Goal: Communication & Community: Answer question/provide support

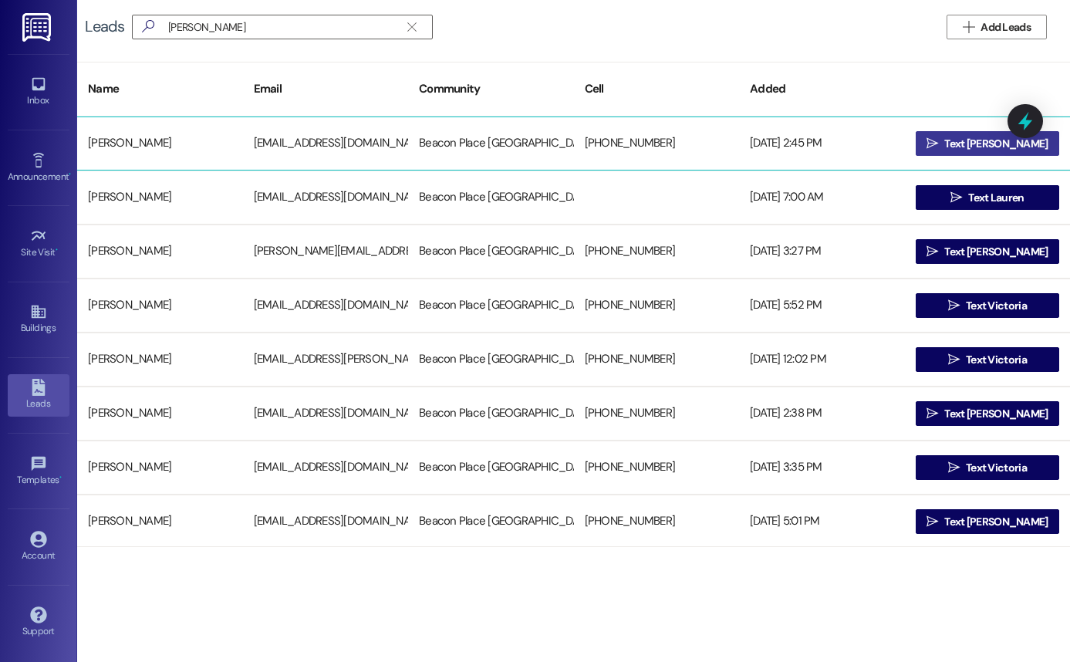
click at [938, 148] on icon "" at bounding box center [932, 143] width 12 height 12
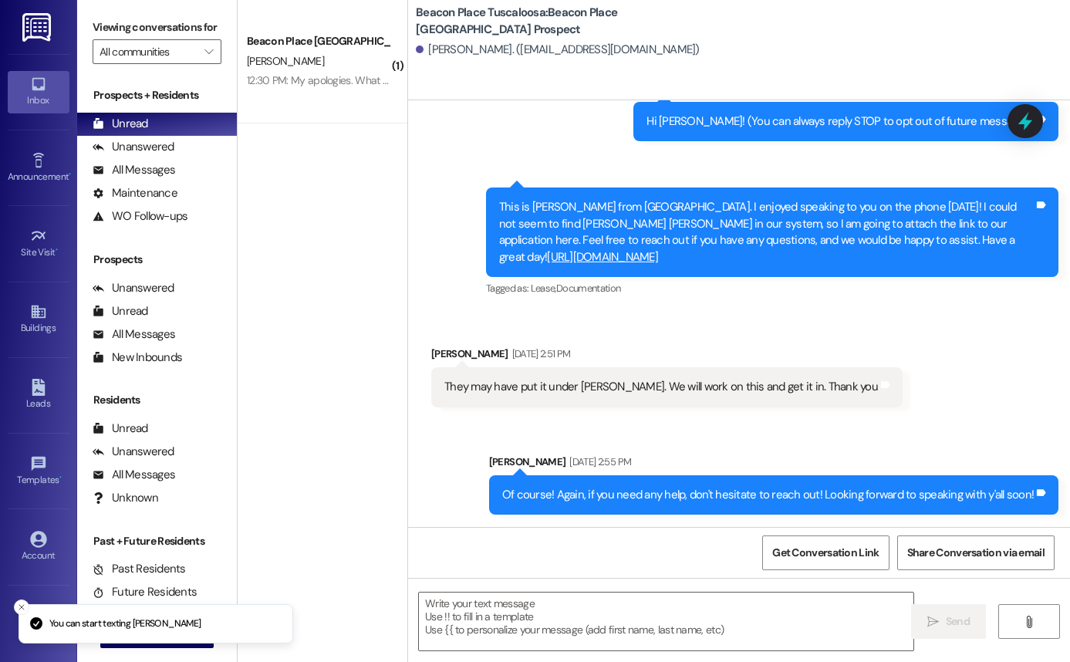
scroll to position [150, 0]
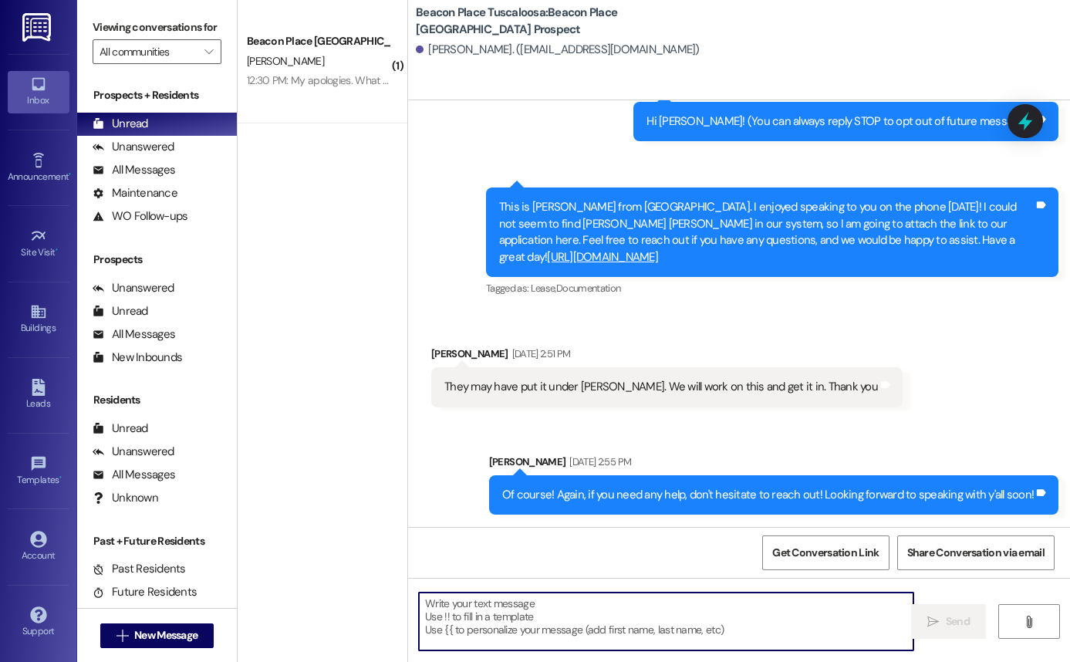
click at [497, 605] on textarea at bounding box center [666, 621] width 494 height 58
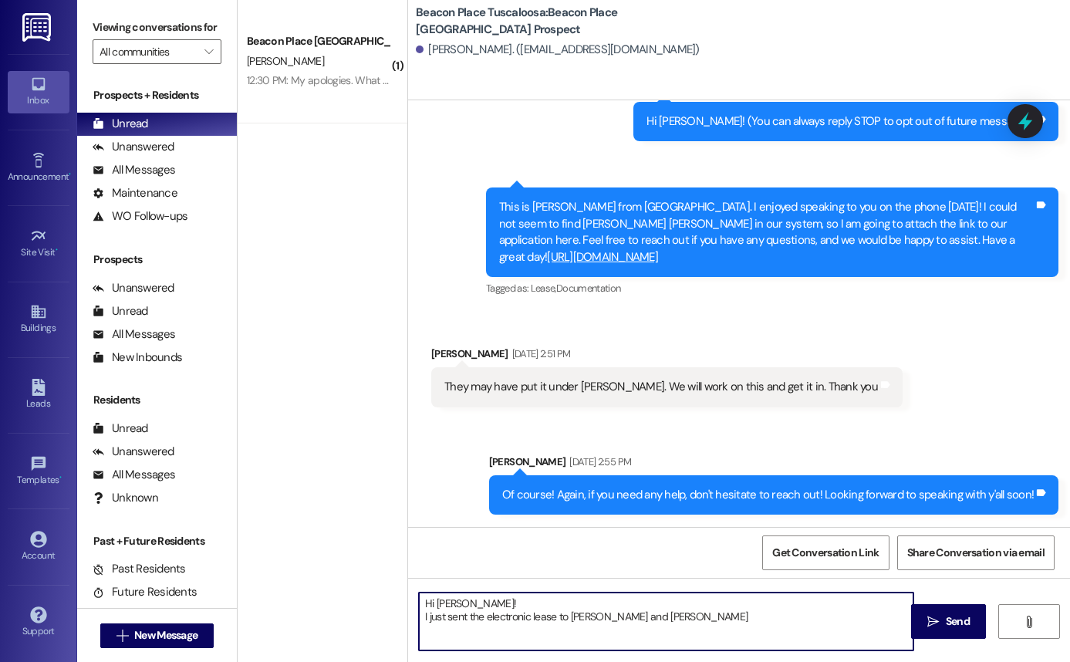
click at [556, 614] on textarea "Hi [PERSON_NAME]! I just sent the electronic lease to [PERSON_NAME] and [PERSON…" at bounding box center [666, 621] width 494 height 58
click at [636, 624] on textarea "Hi [PERSON_NAME]! I just sent the electronic lease to [PERSON_NAME] and [PERSON…" at bounding box center [666, 621] width 494 height 58
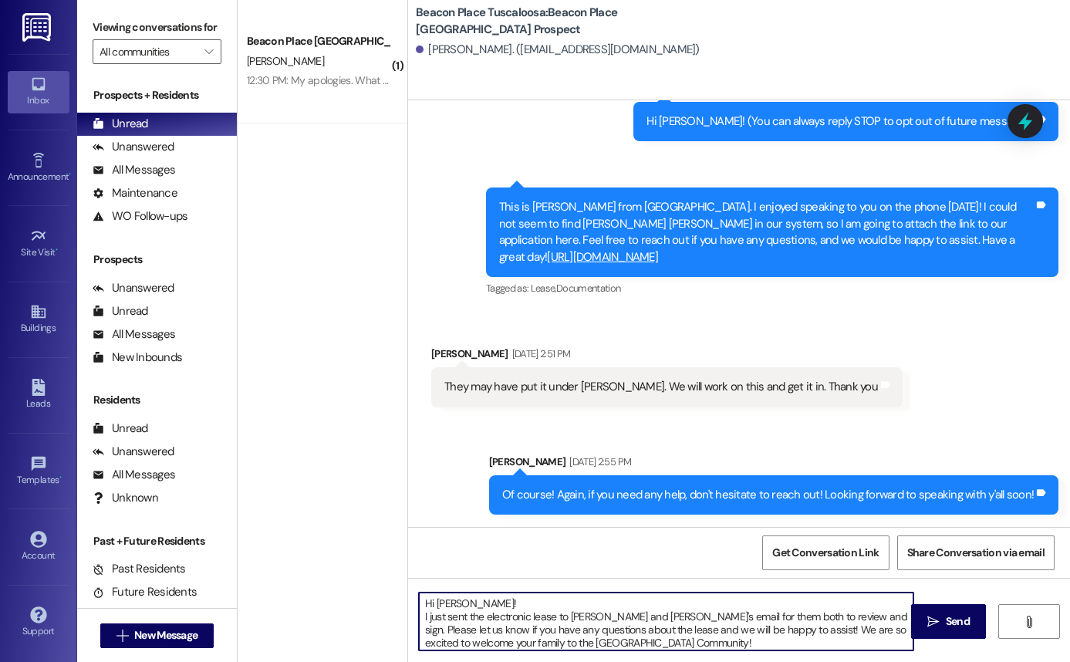
scroll to position [4, 0]
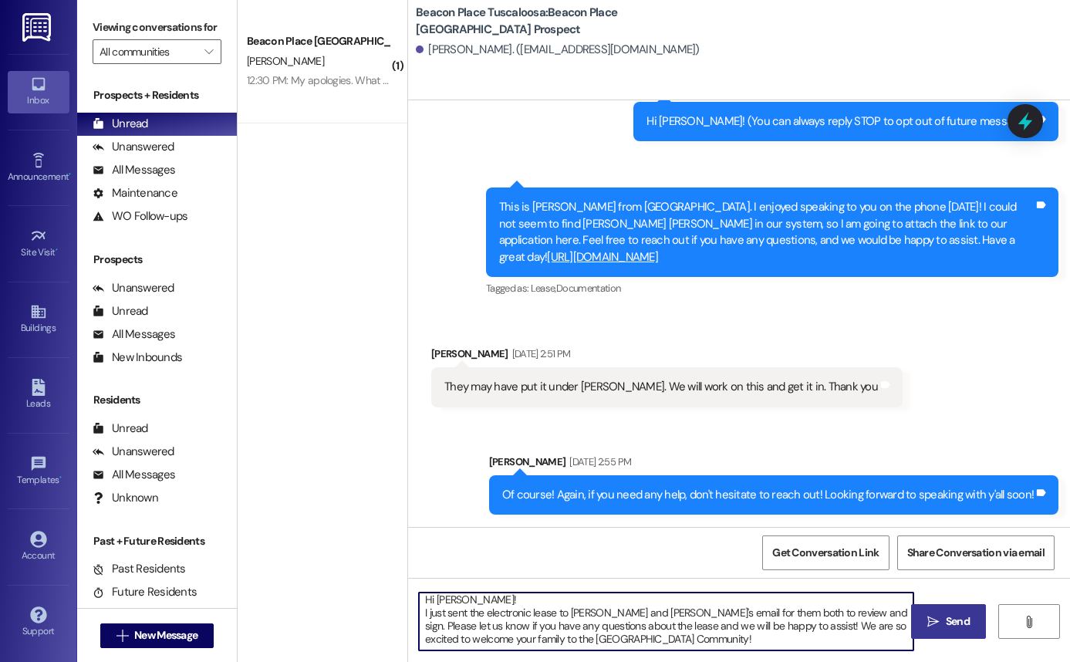
type textarea "Hi [PERSON_NAME]! I just sent the electronic lease to [PERSON_NAME] and [PERSON…"
click at [943, 633] on button " Send" at bounding box center [948, 621] width 75 height 35
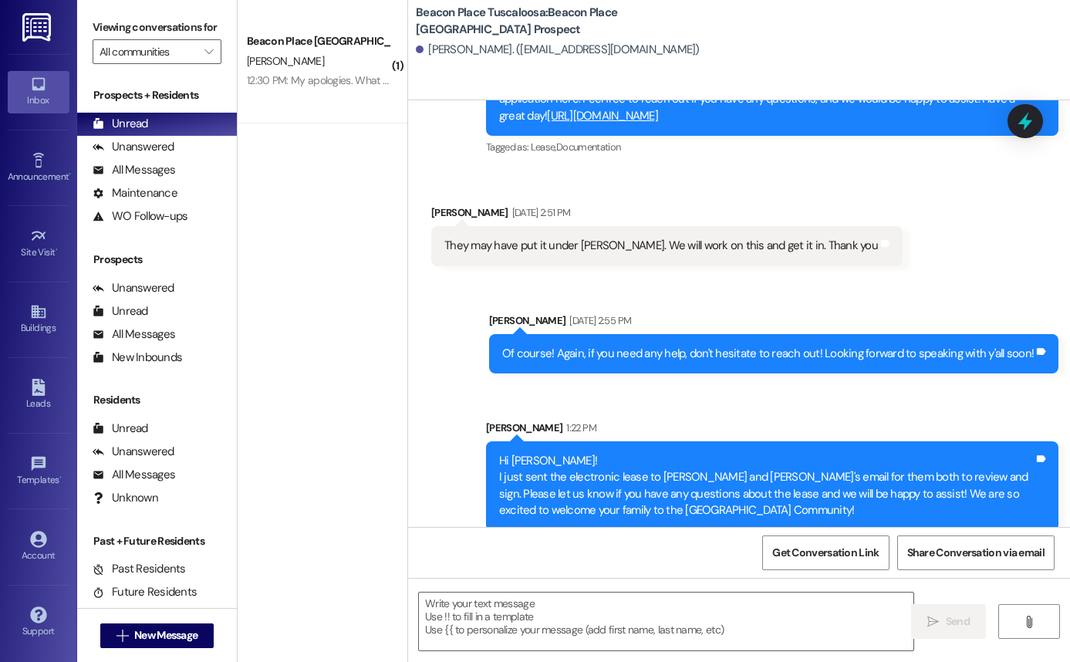
scroll to position [307, 0]
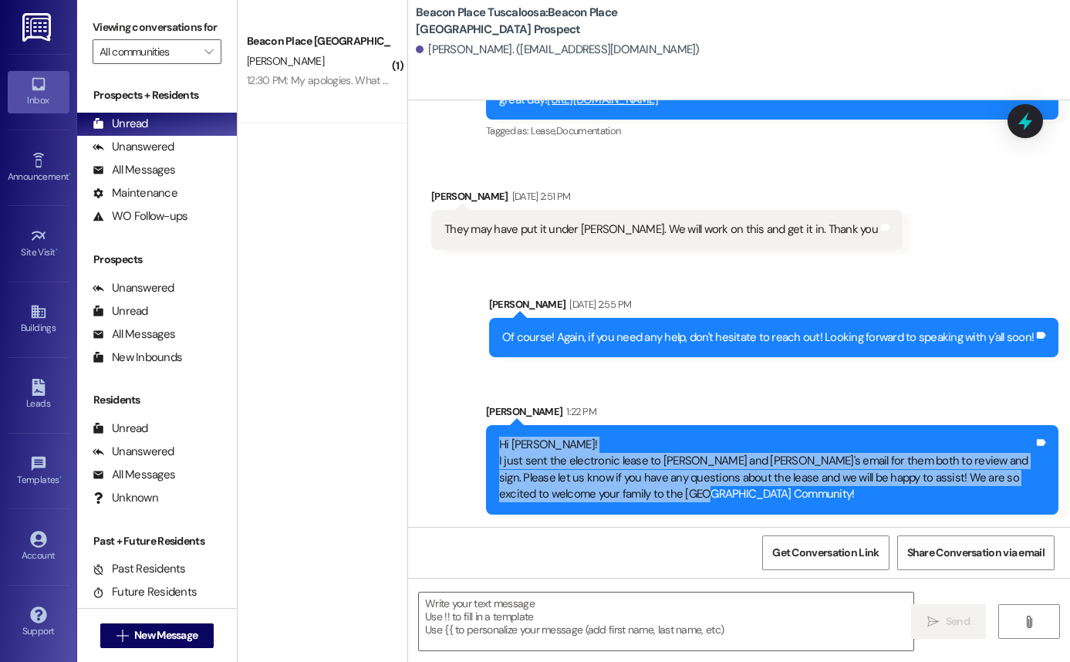
drag, startPoint x: 493, startPoint y: 445, endPoint x: 657, endPoint y: 524, distance: 182.5
click at [657, 524] on div "Sent via SMS [PERSON_NAME] 1:22 PM Hi [PERSON_NAME]! I just sent the electronic…" at bounding box center [771, 459] width 595 height 134
copy div "Hi [PERSON_NAME]! I just sent the electronic lease to [PERSON_NAME] and [PERSON…"
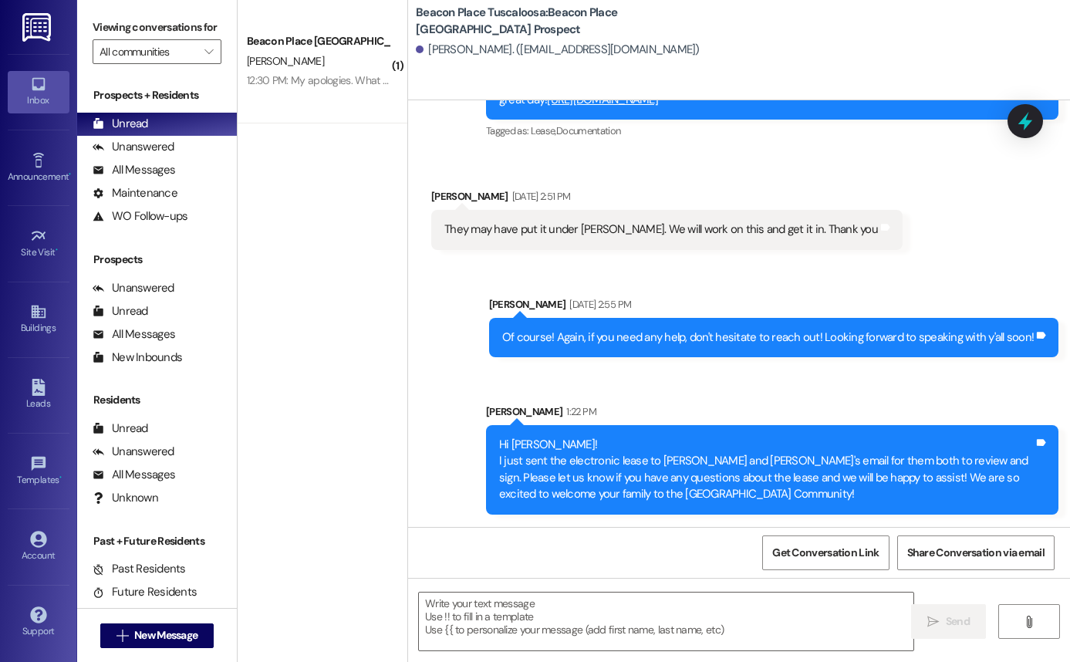
click at [43, 423] on div "Leads Go to Leads" at bounding box center [39, 395] width 62 height 76
click at [45, 396] on div "Leads" at bounding box center [38, 403] width 77 height 15
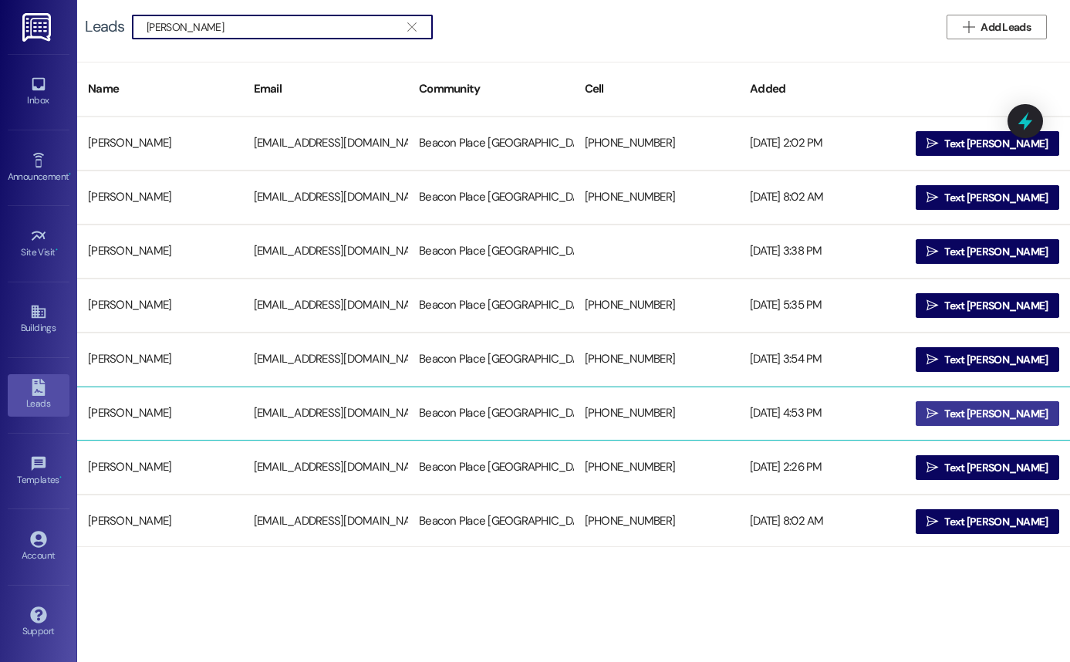
type input "[PERSON_NAME]"
click at [1005, 416] on span "Text [PERSON_NAME]" at bounding box center [995, 414] width 103 height 16
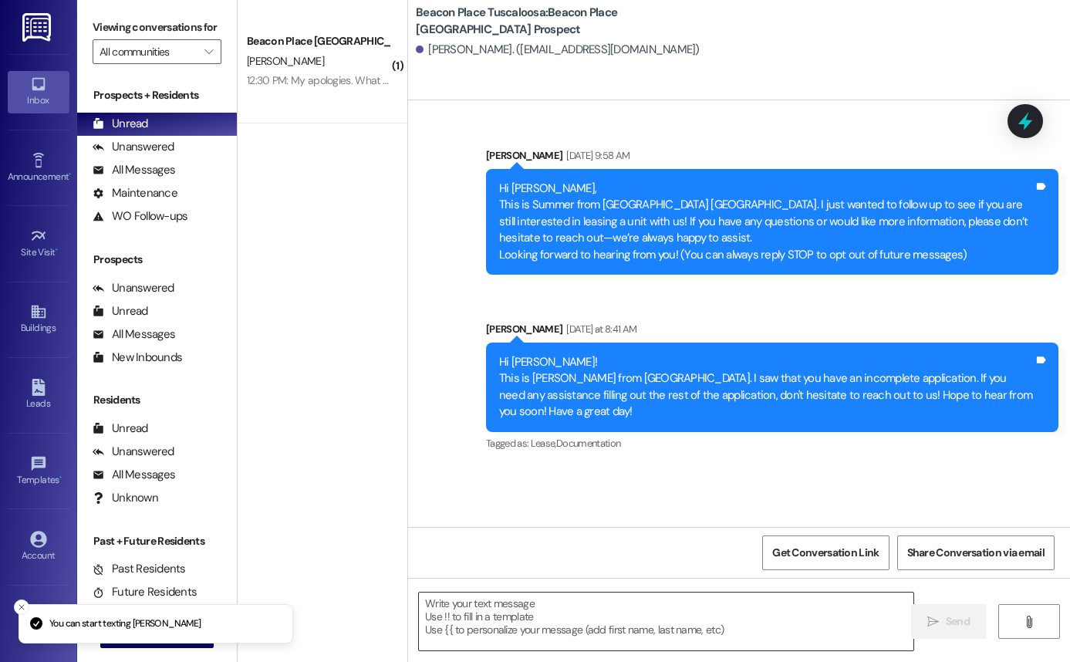
click at [512, 613] on textarea at bounding box center [666, 621] width 494 height 58
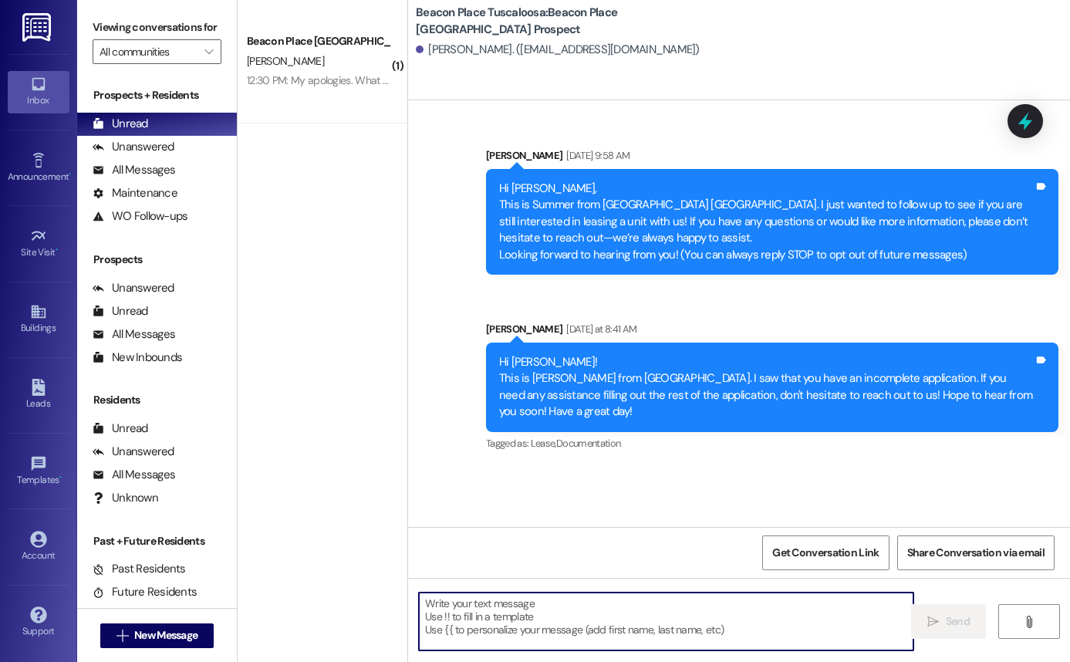
paste textarea "Hi [PERSON_NAME]! I just sent the electronic lease to [PERSON_NAME] and [PERSON…"
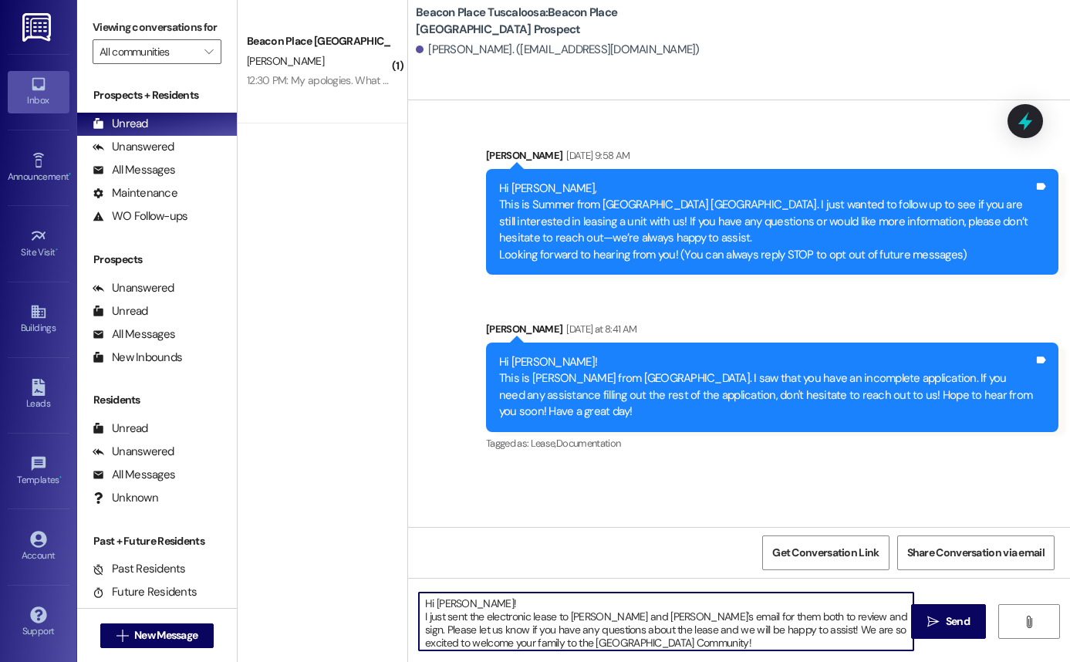
click at [463, 600] on textarea "Hi [PERSON_NAME]! I just sent the electronic lease to [PERSON_NAME] and [PERSON…" at bounding box center [666, 621] width 494 height 58
click at [595, 617] on textarea "Hi [PERSON_NAME]! I just sent the electronic lease to [PERSON_NAME] and [PERSON…" at bounding box center [666, 621] width 494 height 58
click at [592, 617] on textarea "Hi [PERSON_NAME]! I just sent the electronic lease to [PERSON_NAME] and [PERSON…" at bounding box center [666, 621] width 494 height 58
click at [615, 622] on textarea "Hi [PERSON_NAME]! I just sent the electronic lease to yours and [PERSON_NAME]'s…" at bounding box center [666, 621] width 494 height 58
click at [615, 619] on textarea "Hi [PERSON_NAME]! I just sent the electronic lease to yours and [PERSON_NAME]'s…" at bounding box center [666, 621] width 494 height 58
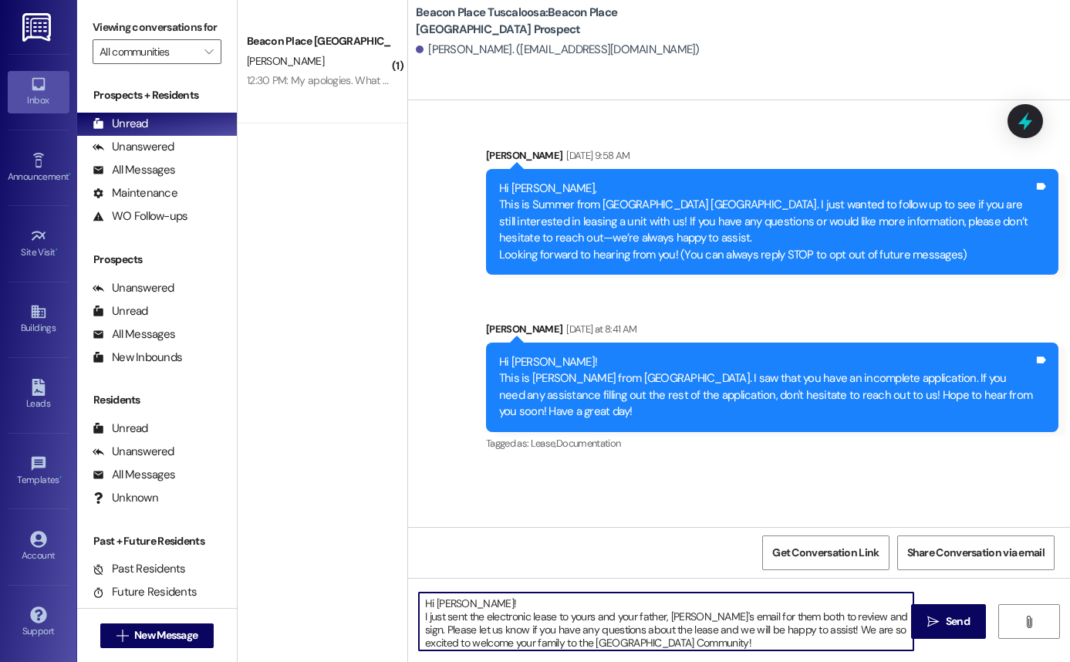
click at [689, 617] on textarea "Hi [PERSON_NAME]! I just sent the electronic lease to yours and your father, [P…" at bounding box center [666, 621] width 494 height 58
click at [754, 619] on textarea "Hi [PERSON_NAME]! I just sent the electronic lease to yours and your father, [P…" at bounding box center [666, 621] width 494 height 58
click at [484, 639] on textarea "Hi [PERSON_NAME]! I just sent the electronic lease to yours and your father, [P…" at bounding box center [666, 621] width 494 height 58
click at [512, 642] on textarea "Hi [PERSON_NAME]! I just sent the electronic lease to yours and your father, [P…" at bounding box center [666, 621] width 494 height 58
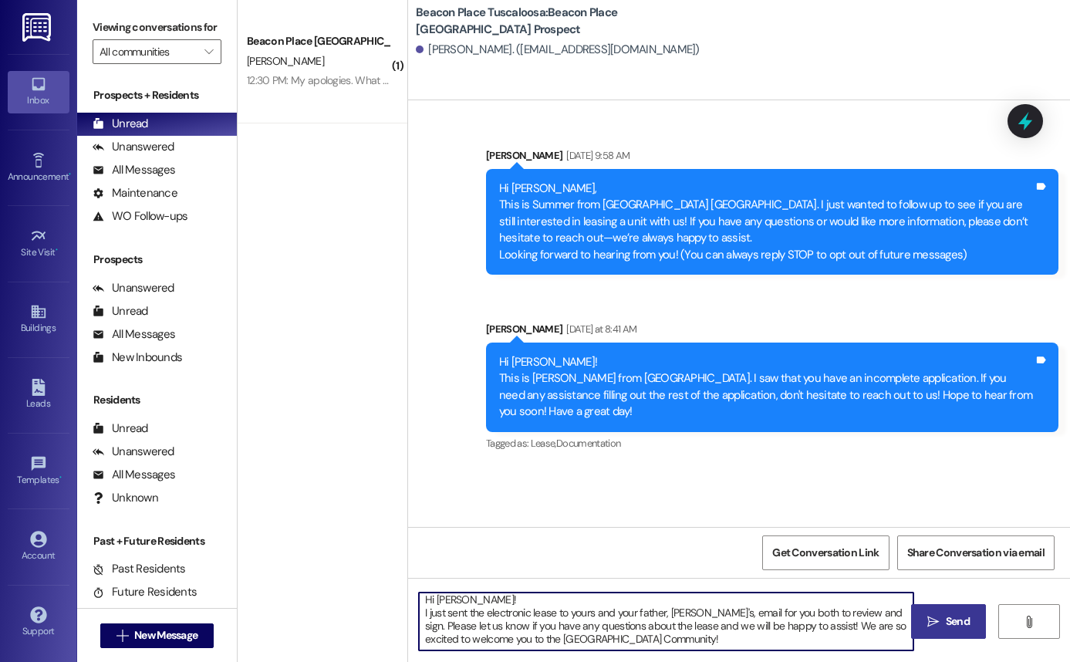
type textarea "Hi [PERSON_NAME]! I just sent the electronic lease to yours and your father, [P…"
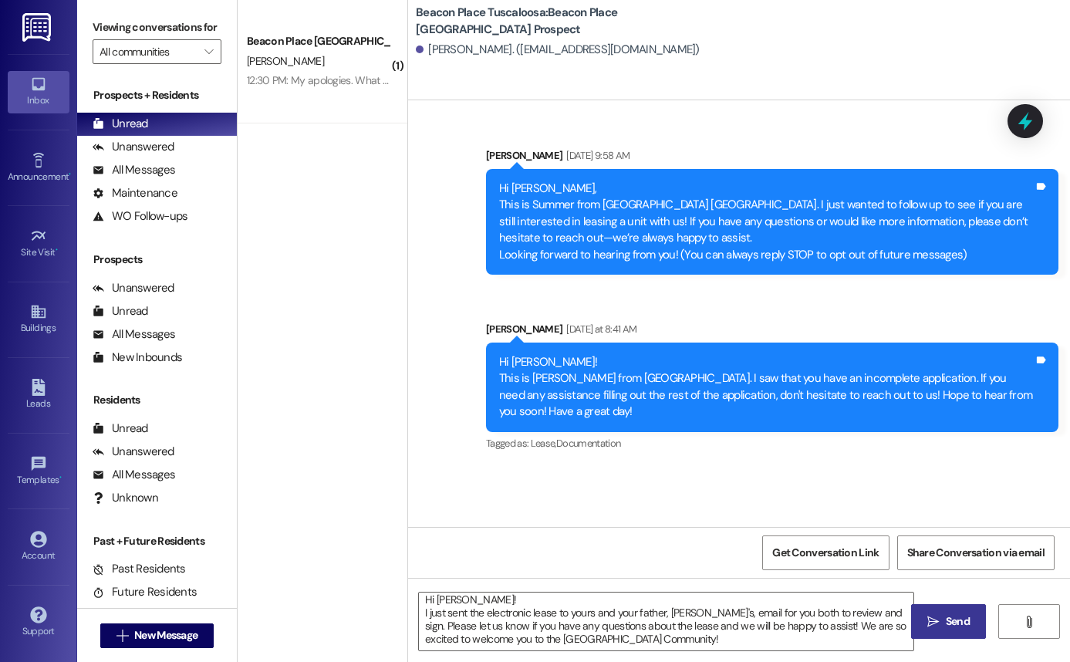
click at [945, 630] on button " Send" at bounding box center [948, 621] width 75 height 35
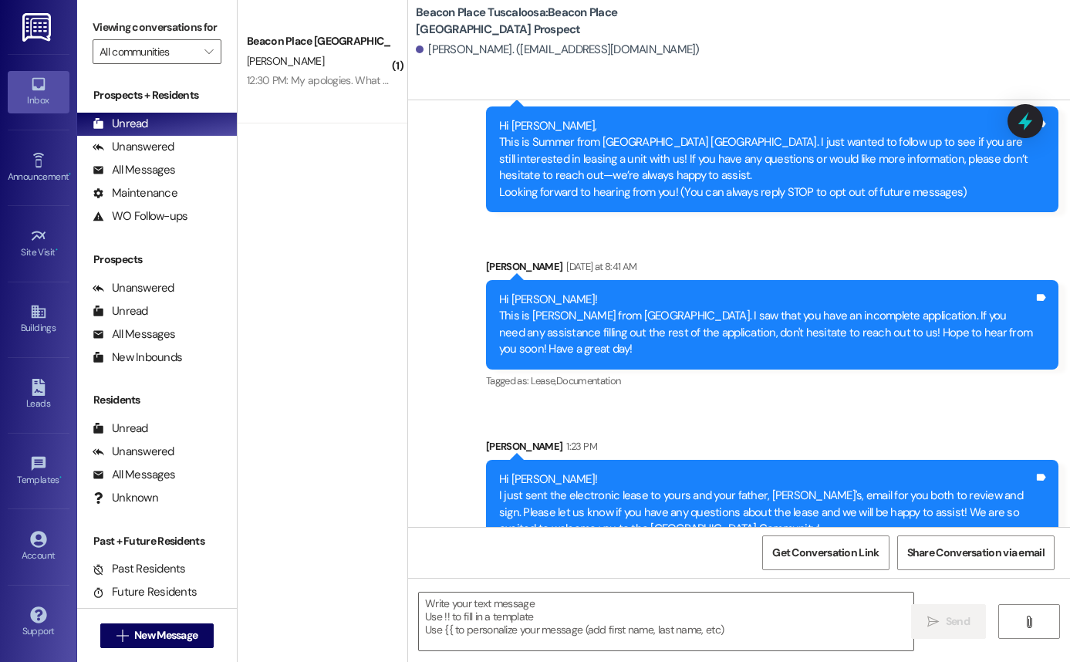
scroll to position [97, 0]
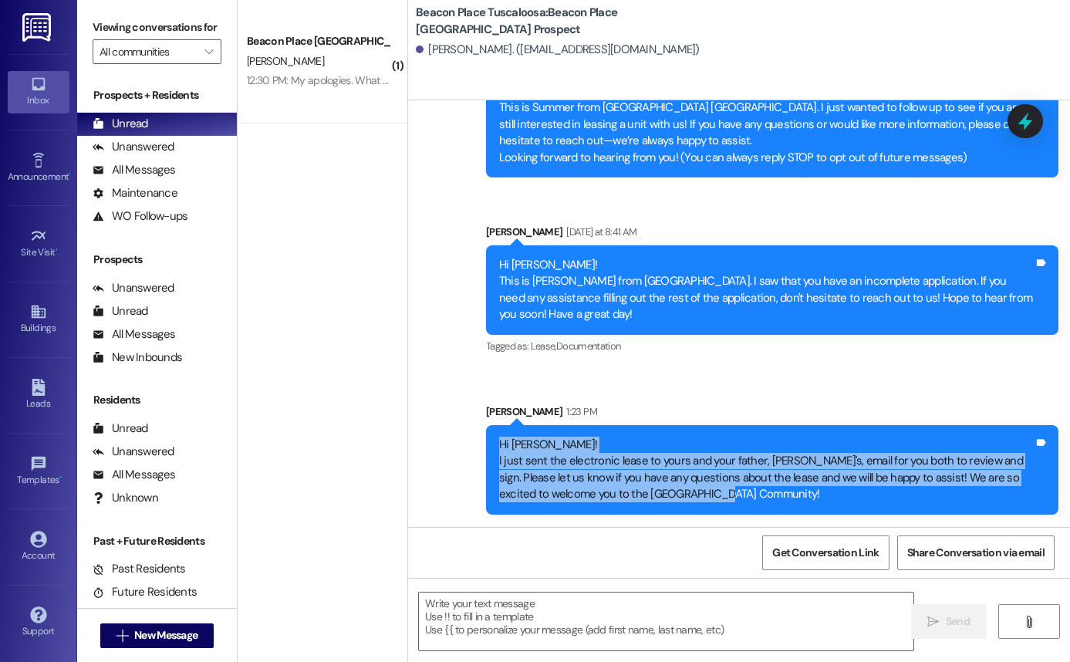
drag, startPoint x: 494, startPoint y: 446, endPoint x: 710, endPoint y: 501, distance: 223.5
click at [710, 501] on div "Hi [PERSON_NAME]! I just sent the electronic lease to yours and your father, [P…" at bounding box center [766, 470] width 534 height 66
copy div "Hi [PERSON_NAME]! I just sent the electronic lease to yours and your father, [P…"
click at [45, 386] on icon at bounding box center [38, 387] width 17 height 17
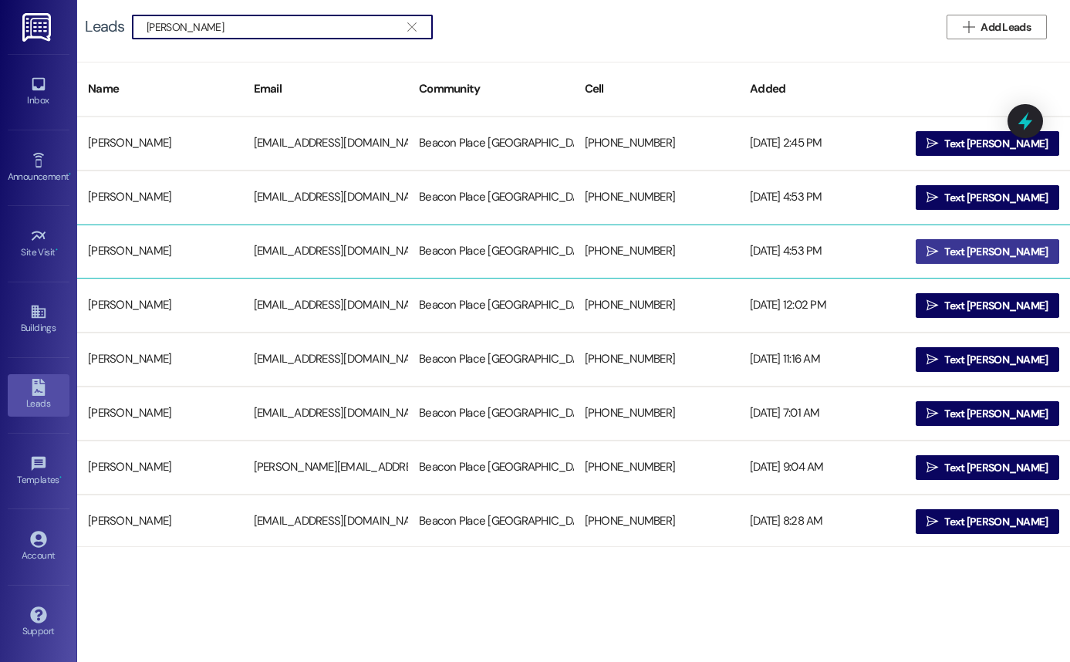
type input "[PERSON_NAME]"
click at [941, 261] on button " Text [PERSON_NAME]" at bounding box center [987, 251] width 144 height 25
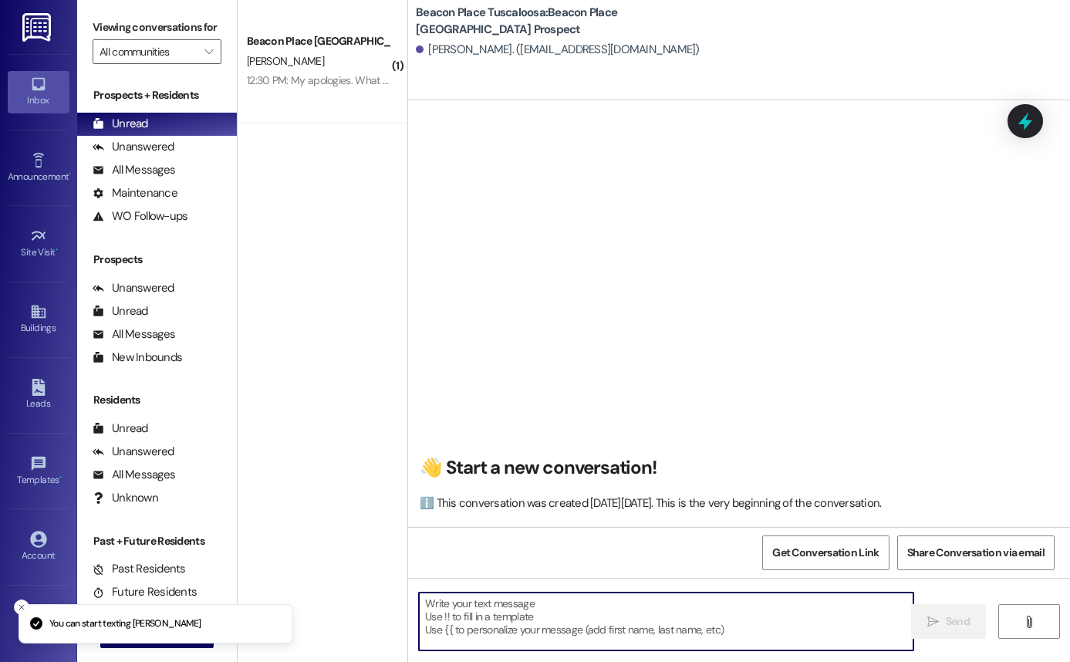
click at [456, 602] on textarea at bounding box center [666, 621] width 494 height 58
paste textarea "Hi [PERSON_NAME]! I just sent the electronic lease to yours and your father, [P…"
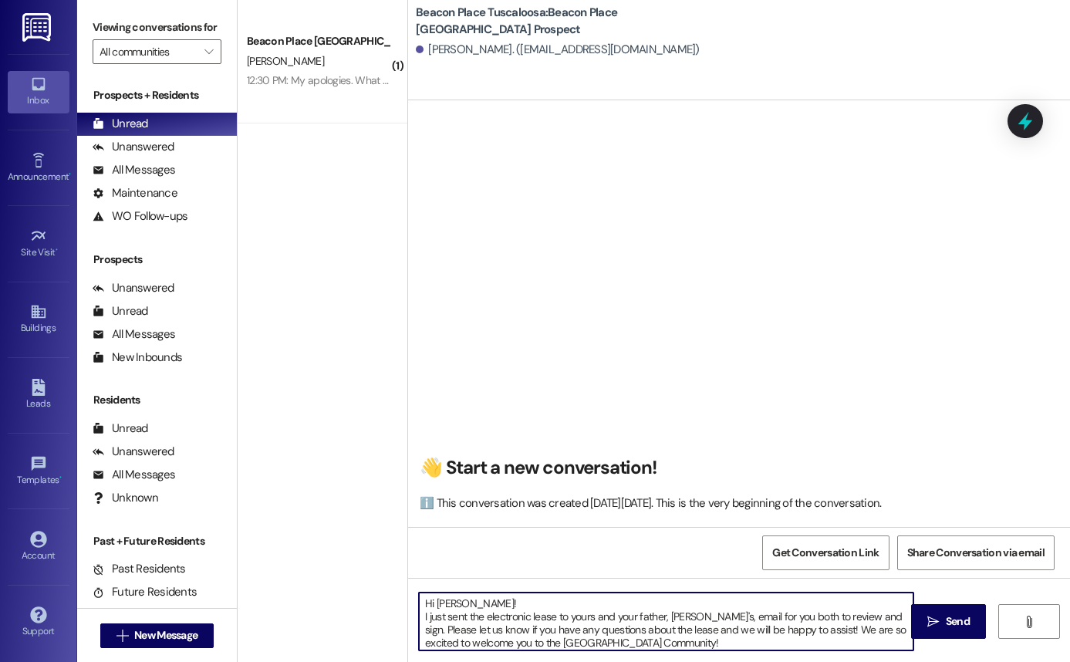
click at [460, 602] on textarea "Hi [PERSON_NAME]! I just sent the electronic lease to yours and your father, [P…" at bounding box center [666, 621] width 494 height 58
drag, startPoint x: 691, startPoint y: 619, endPoint x: 634, endPoint y: 619, distance: 57.1
click at [634, 619] on textarea "Hi [PERSON_NAME]! I just sent the electronic lease to yours and your father, [P…" at bounding box center [666, 621] width 494 height 58
click at [526, 645] on textarea "Hi [PERSON_NAME]! I just sent the electronic lease to yours and your daughter, …" at bounding box center [666, 621] width 494 height 58
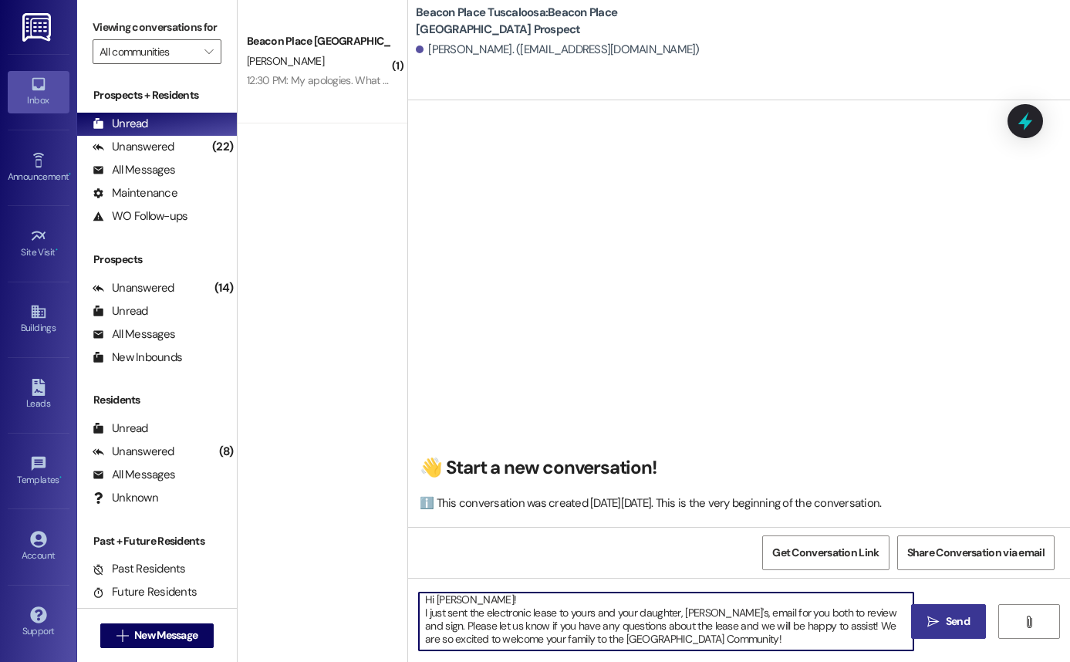
type textarea "Hi [PERSON_NAME]! I just sent the electronic lease to yours and your daughter, …"
click at [955, 615] on span "Send" at bounding box center [958, 621] width 24 height 16
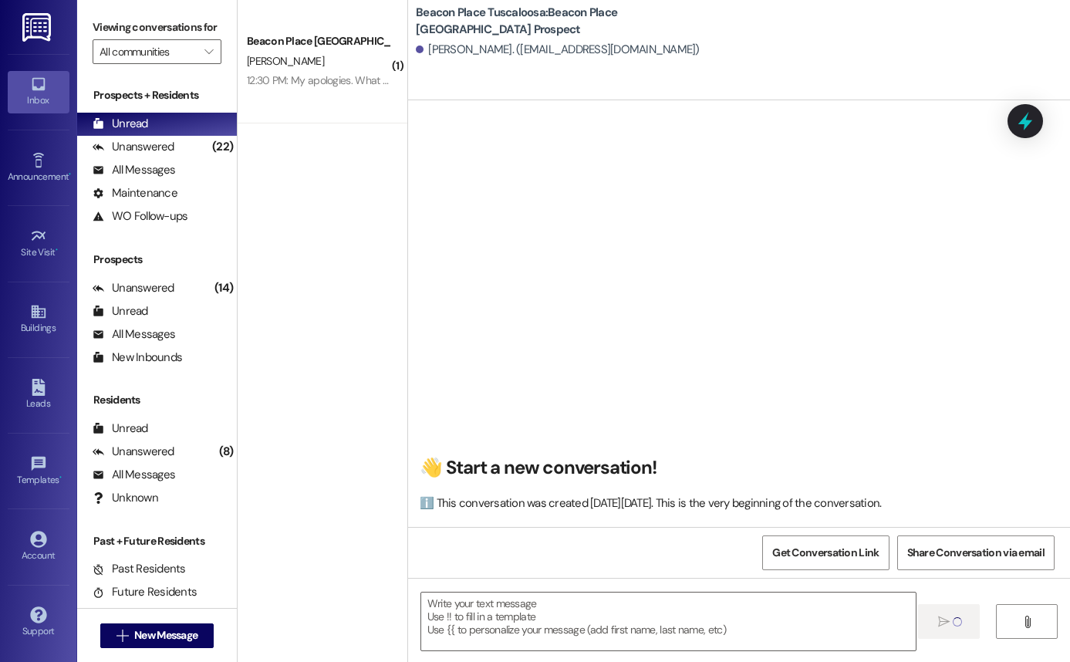
scroll to position [0, 0]
